Goal: Information Seeking & Learning: Learn about a topic

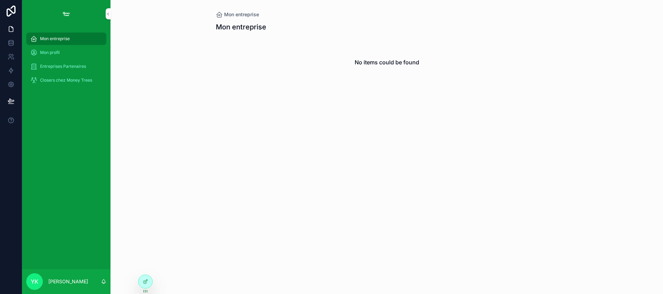
click at [73, 281] on p "[PERSON_NAME]" at bounding box center [68, 281] width 40 height 7
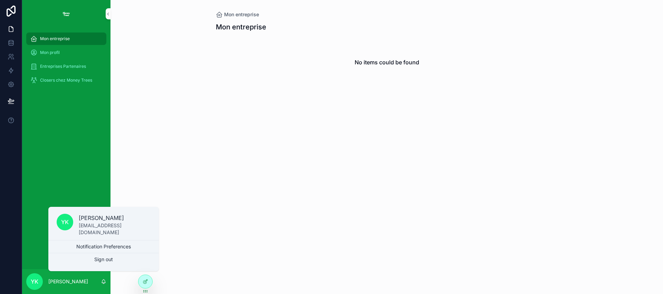
click at [192, 173] on div "Mon entreprise Mon entreprise No items could be found" at bounding box center [387, 147] width 553 height 294
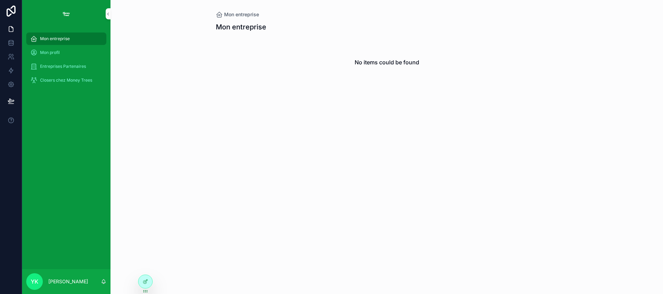
click at [40, 52] on span "Mon profil" at bounding box center [50, 53] width 20 height 6
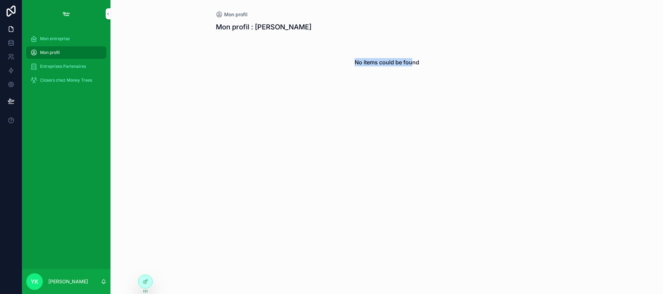
drag, startPoint x: 354, startPoint y: 65, endPoint x: 413, endPoint y: 65, distance: 58.7
click at [412, 65] on div "No items could be found" at bounding box center [387, 62] width 342 height 53
click at [394, 92] on div "Mon profil : [PERSON_NAME] items could be found" at bounding box center [387, 64] width 342 height 93
click at [47, 65] on span "Entreprises Partenaires" at bounding box center [63, 67] width 46 height 6
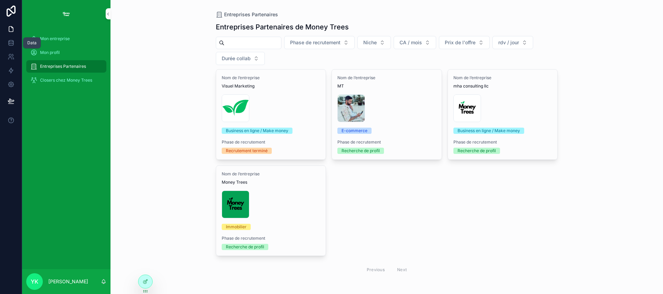
click at [8, 42] on icon at bounding box center [11, 42] width 7 height 7
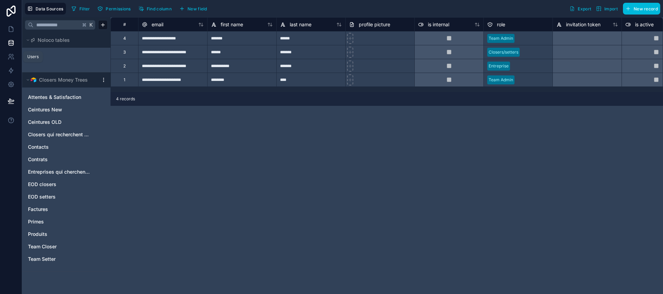
click at [10, 58] on icon at bounding box center [11, 56] width 7 height 7
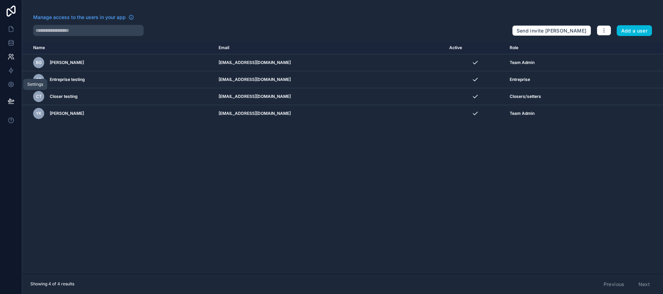
click at [12, 82] on icon at bounding box center [10, 84] width 5 height 5
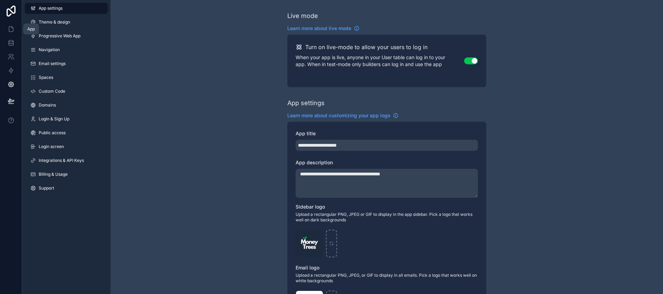
click at [13, 27] on icon at bounding box center [11, 29] width 7 height 7
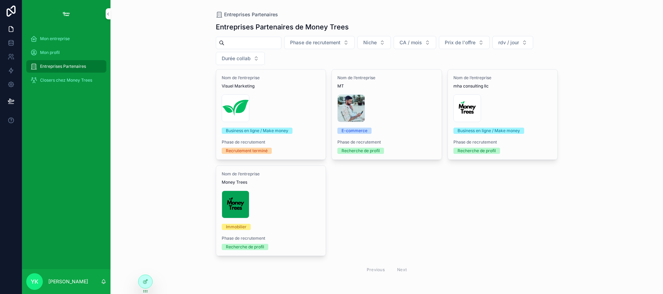
click at [54, 81] on span "Closers chez Money Trees" at bounding box center [66, 80] width 52 height 6
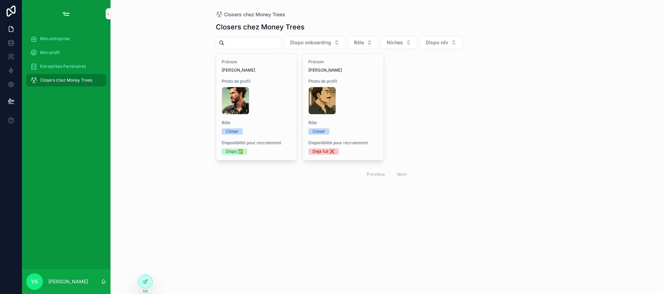
click at [378, 43] on button "Rôle" at bounding box center [363, 42] width 30 height 13
click at [417, 42] on button "Niches" at bounding box center [399, 42] width 36 height 13
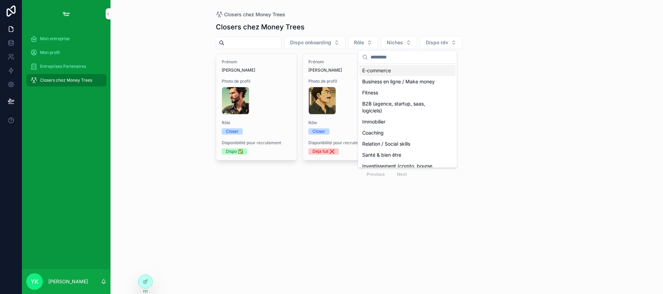
click at [417, 42] on button "Niches" at bounding box center [399, 42] width 36 height 13
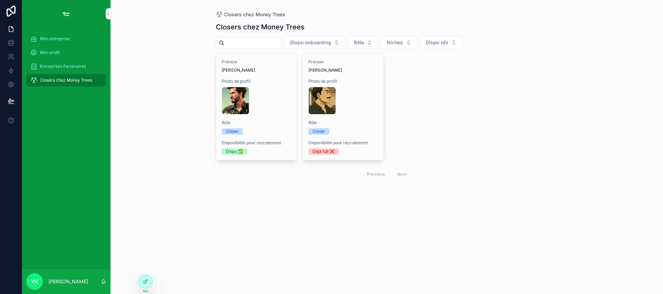
click at [462, 42] on button "Dispo rdv" at bounding box center [441, 42] width 42 height 13
